Goal: Complete application form: Complete application form

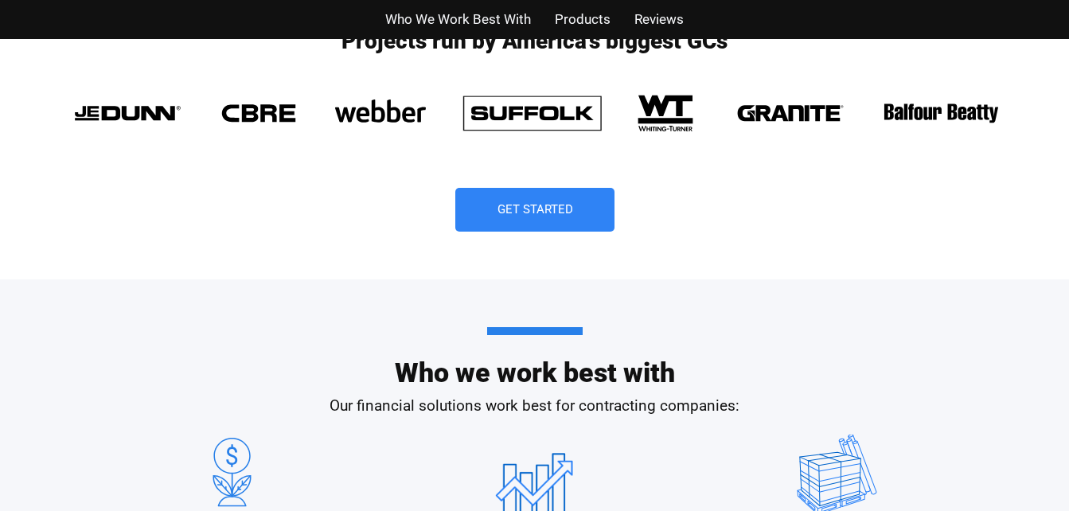
scroll to position [1255, 0]
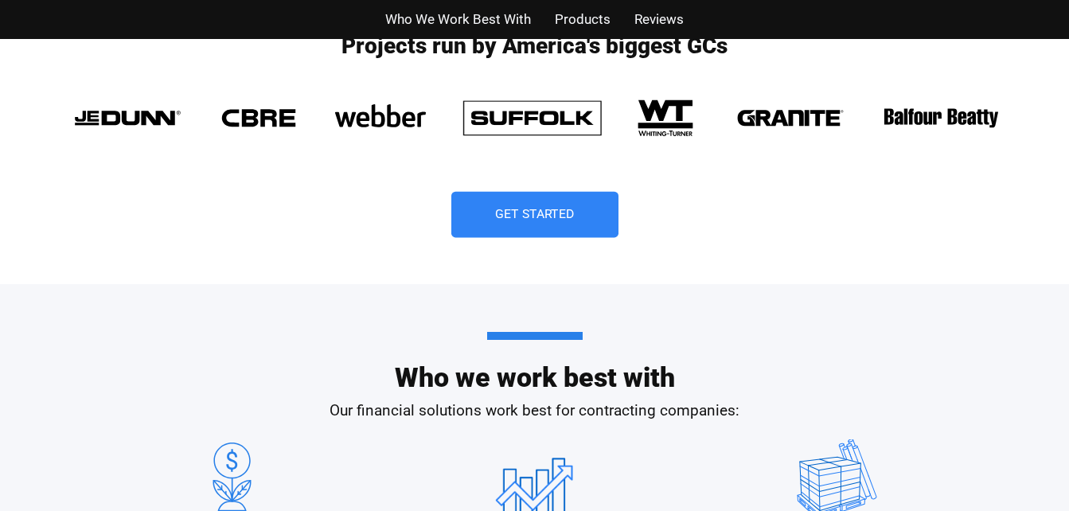
click at [530, 221] on span "Get Started" at bounding box center [535, 215] width 80 height 13
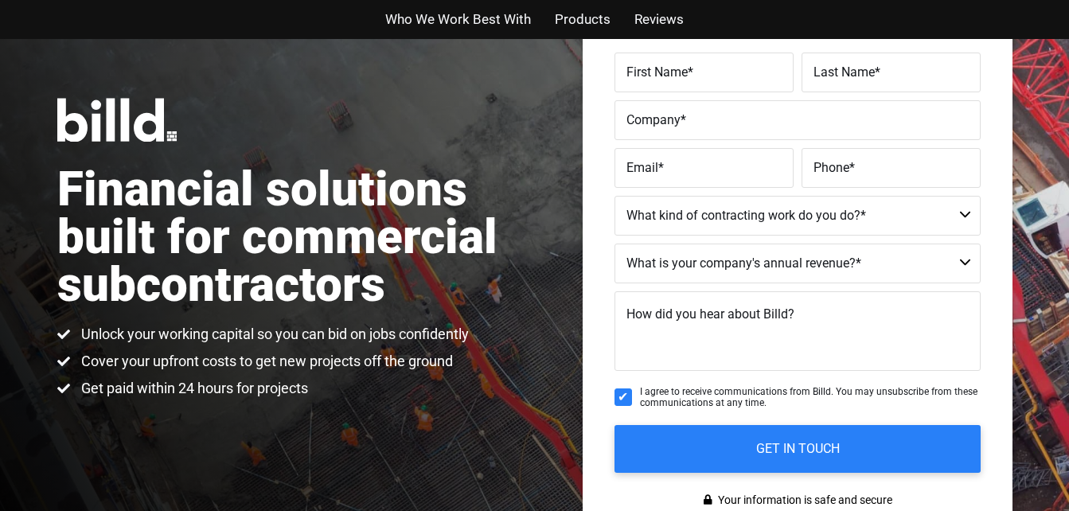
scroll to position [120, 0]
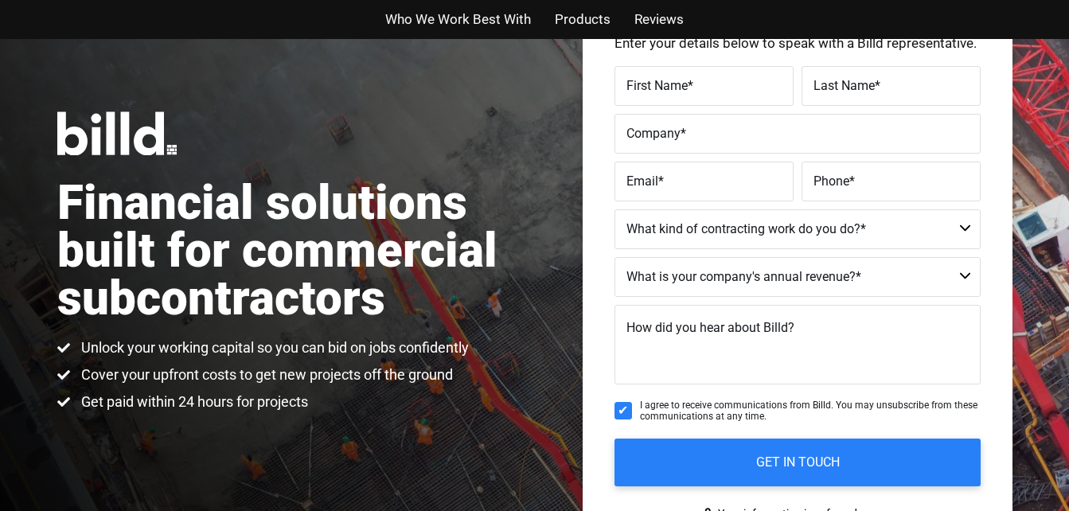
click at [715, 86] on label "First Name *" at bounding box center [704, 85] width 155 height 23
click at [715, 86] on input "First Name *" at bounding box center [704, 86] width 179 height 40
type input "Bimpe"
type input "kalejaiye"
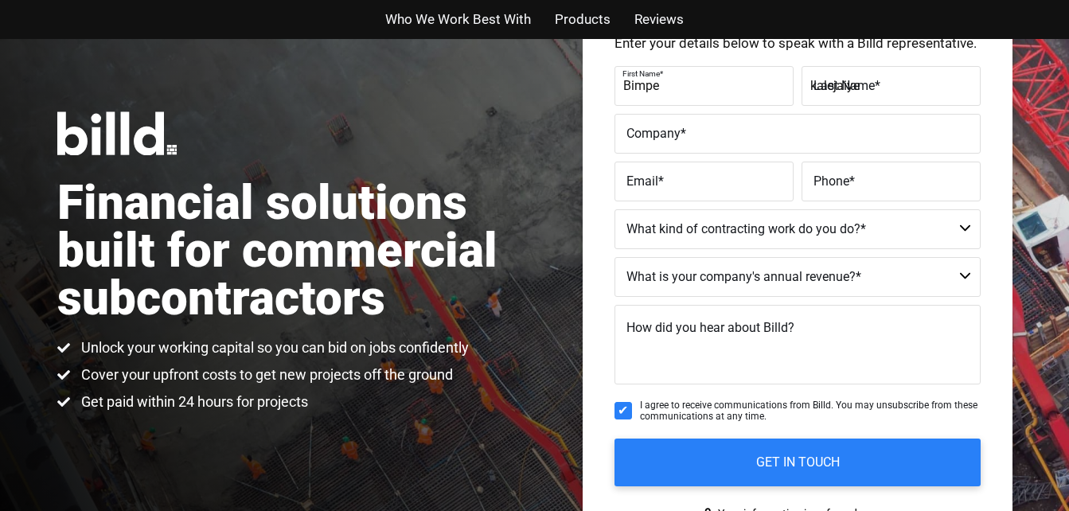
type input "mccalebinc"
type input "info@mccalebinc.com"
type input "(214) 250-2579"
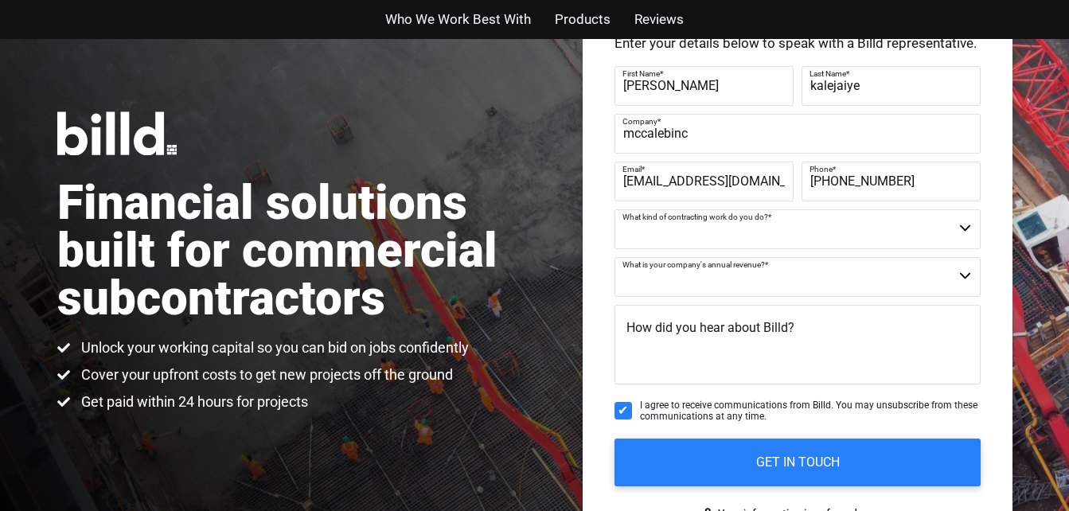
type input "Bimpe Ola"
click at [593, 280] on div "Get Started for Free Enter your details below to speak with a Billd representat…" at bounding box center [798, 262] width 430 height 591
click at [705, 236] on select "Commercial Commercial and Residential Residential Not a Contractor" at bounding box center [798, 229] width 366 height 40
click at [707, 228] on select "Commercial Commercial and Residential Residential Not a Contractor" at bounding box center [798, 229] width 366 height 40
click at [728, 233] on select "Commercial Commercial and Residential Residential Not a Contractor" at bounding box center [798, 229] width 366 height 40
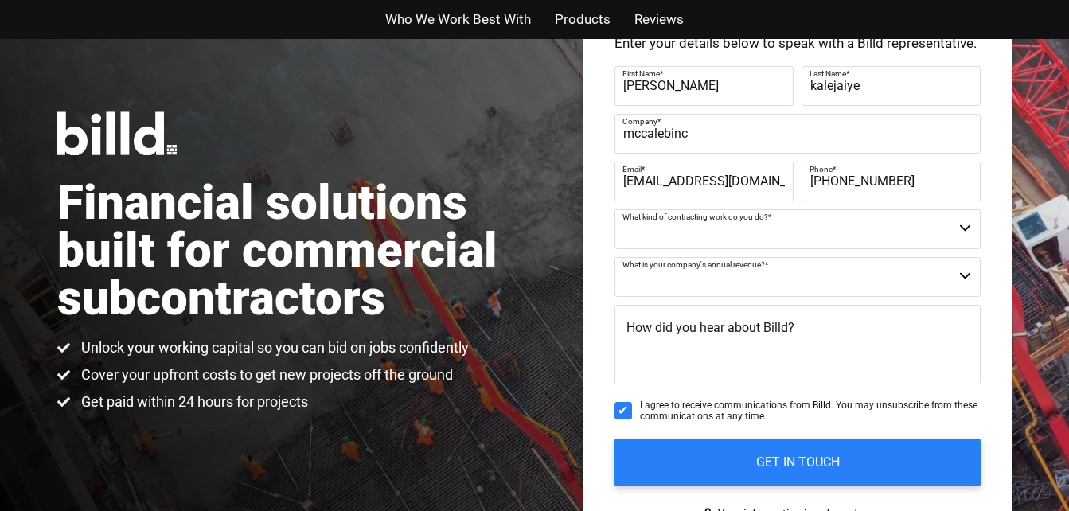
select select "Commercial and Residential"
click at [615, 209] on select "Commercial Commercial and Residential Residential Not a Contractor" at bounding box center [798, 229] width 366 height 40
click at [716, 271] on select "$40M + $25M - $40M $8M - $25M $4M - $8M $2M - $4M $1M - $2M Less than $1M" at bounding box center [798, 277] width 366 height 40
select select "Less than $1M"
click at [615, 257] on select "$40M + $25M - $40M $8M - $25M $4M - $8M $2M - $4M $1M - $2M Less than $1M" at bounding box center [798, 277] width 366 height 40
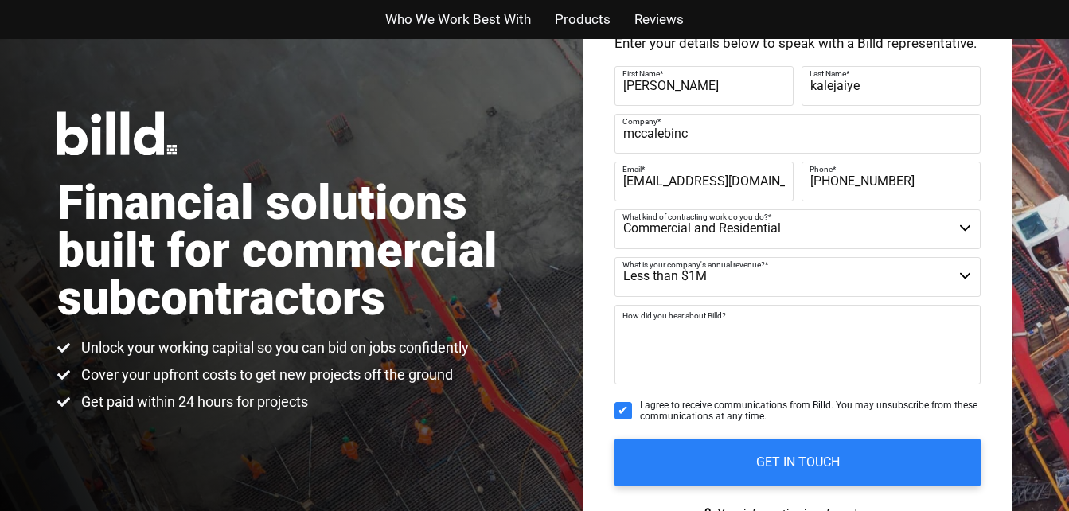
click at [735, 358] on textarea "How did you hear about Billd?" at bounding box center [798, 345] width 366 height 80
type textarea "goggle"
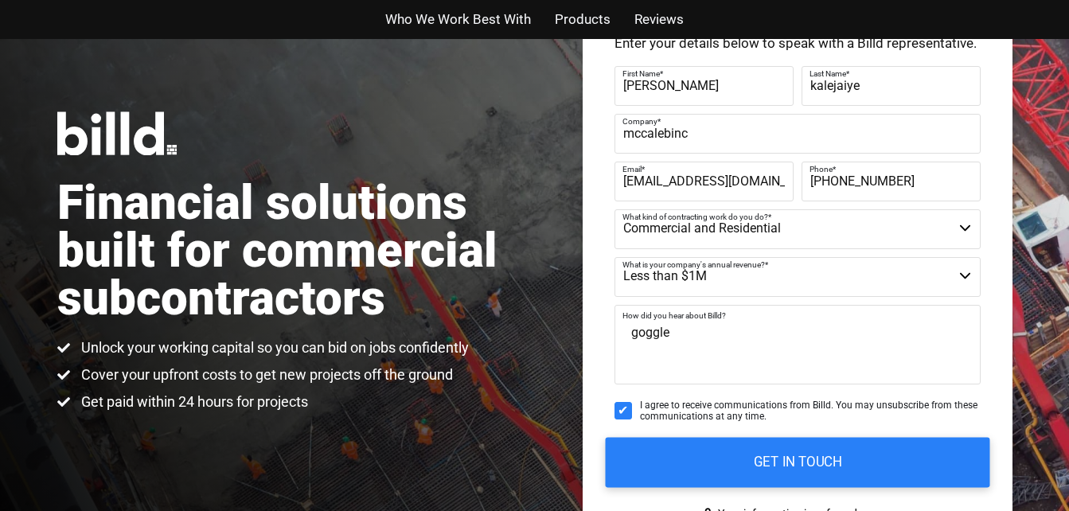
click at [771, 458] on input "GET IN TOUCH" at bounding box center [797, 462] width 385 height 50
